Goal: Book appointment/travel/reservation

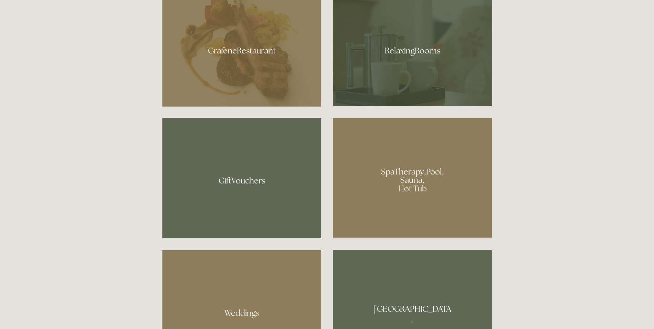
scroll to position [517, 0]
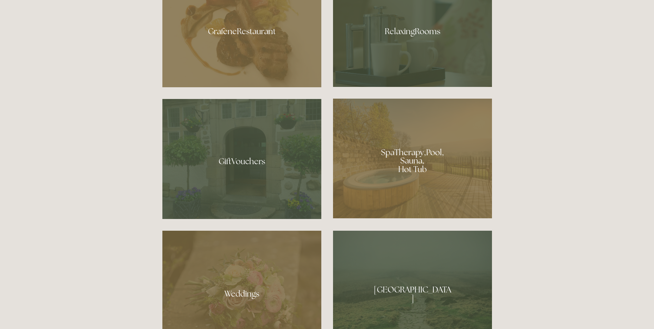
click at [402, 164] on div at bounding box center [412, 159] width 159 height 120
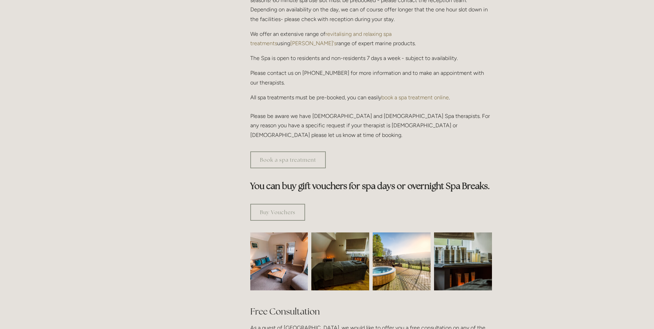
scroll to position [276, 0]
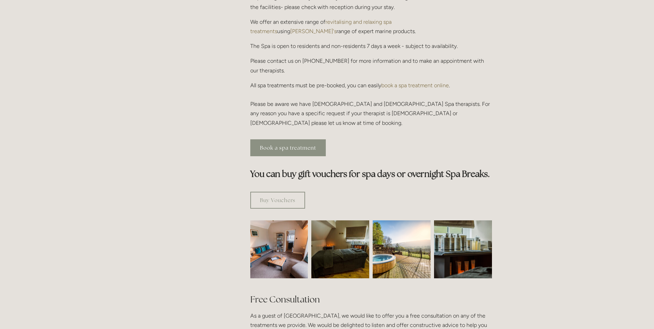
click at [282, 139] on link "Book a spa treatment" at bounding box center [288, 147] width 76 height 17
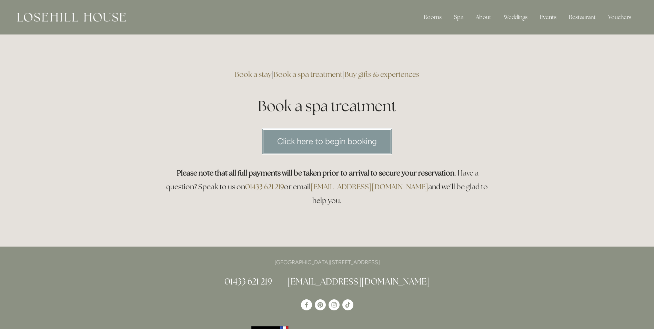
click at [348, 148] on link "Click here to begin booking" at bounding box center [327, 141] width 131 height 27
